Goal: Find contact information: Find contact information

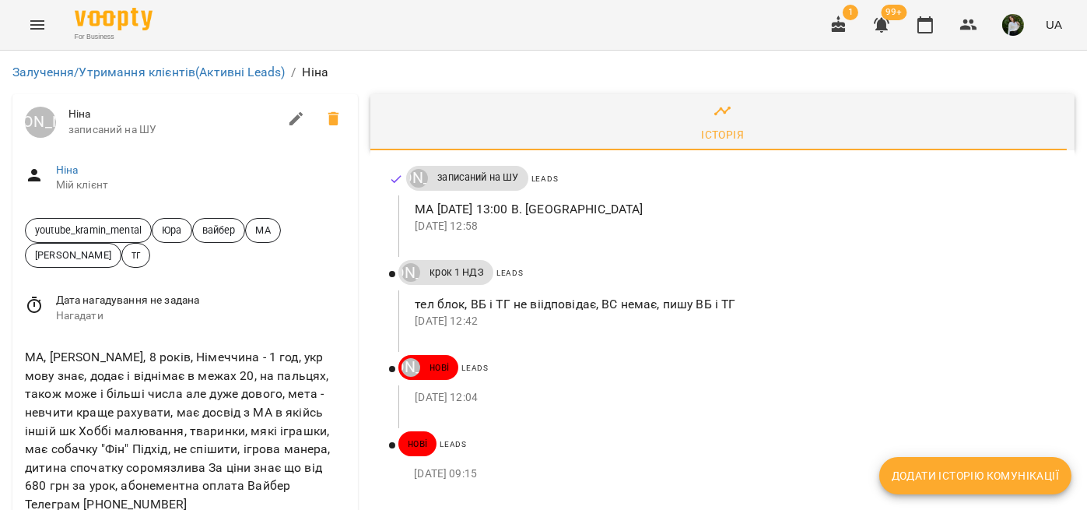
scroll to position [129, 0]
drag, startPoint x: 121, startPoint y: 401, endPoint x: 16, endPoint y: 393, distance: 105.4
click at [16, 393] on div "МА, Мілана, 8 років, Німеччина - 1 год, укр мову знає, додає і віднімає в межах…" at bounding box center [185, 442] width 346 height 215
copy link "+380633485370"
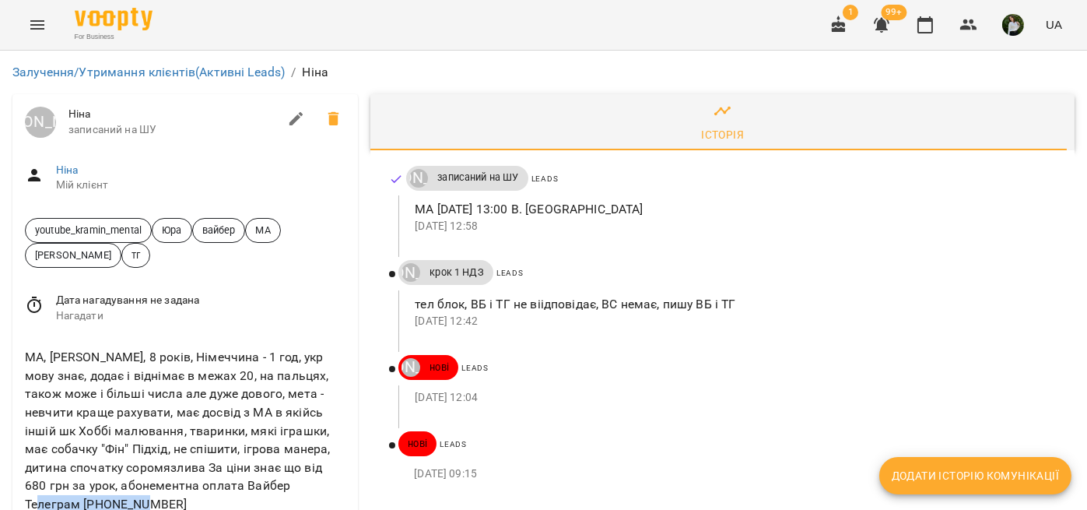
drag, startPoint x: 288, startPoint y: 355, endPoint x: 286, endPoint y: 366, distance: 11.0
click at [286, 366] on div "МА, Мілана, 8 років, Німеччина - 1 год, укр мову знає, додає і віднімає в межах…" at bounding box center [185, 430] width 327 height 171
copy div "+380 63 348 5370"
